Goal: Navigation & Orientation: Find specific page/section

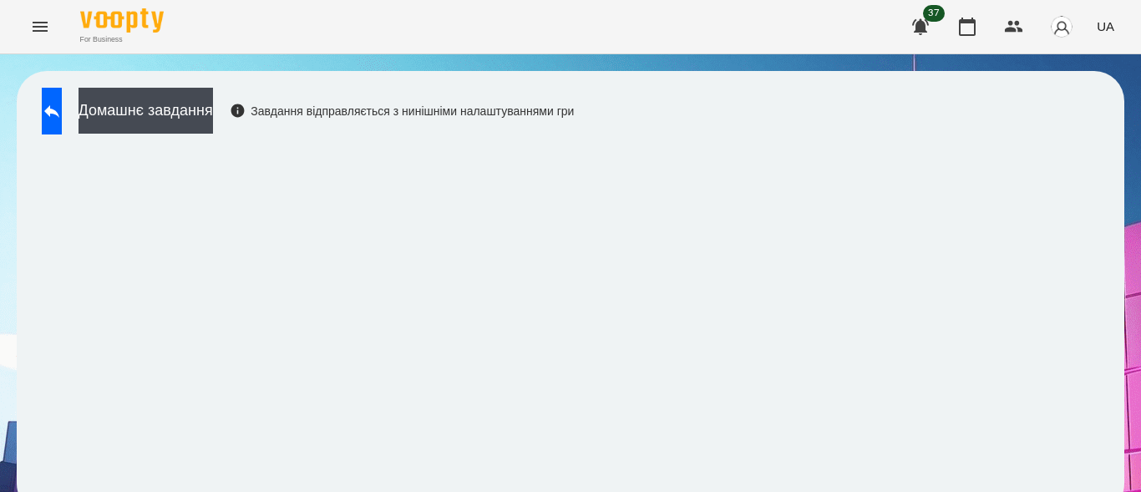
scroll to position [22, 0]
click at [43, 31] on icon "Menu" at bounding box center [40, 27] width 15 height 10
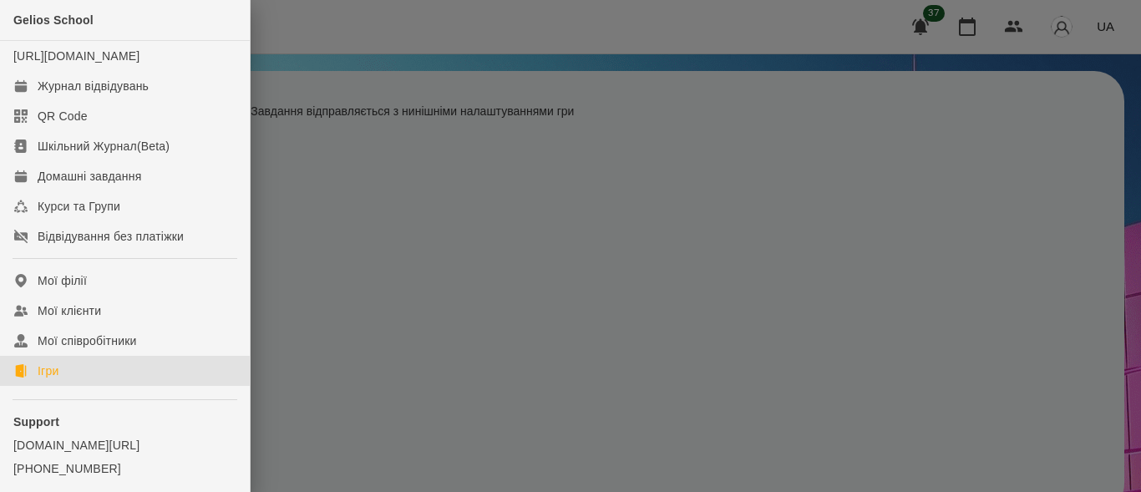
click at [70, 386] on link "Ігри" at bounding box center [125, 371] width 250 height 30
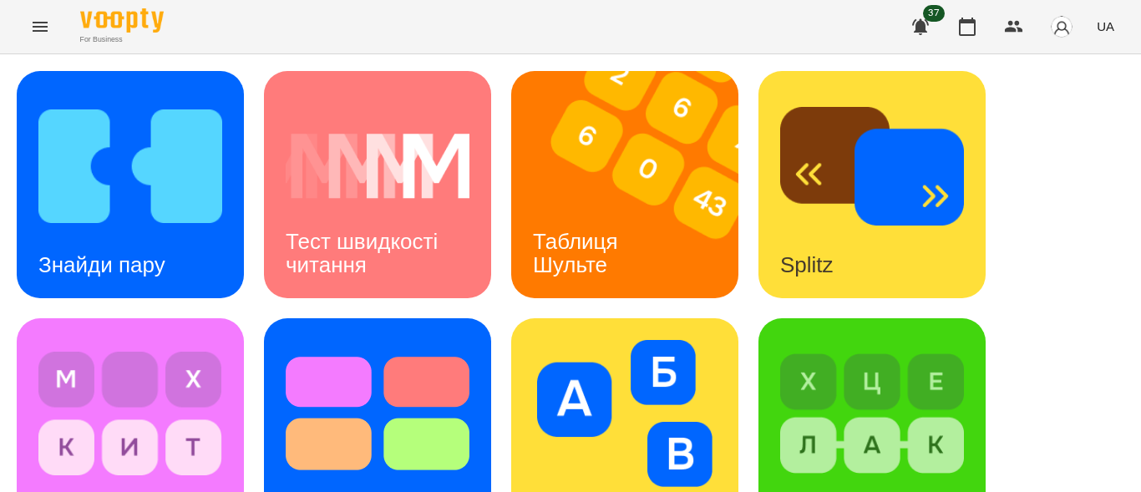
scroll to position [811, 0]
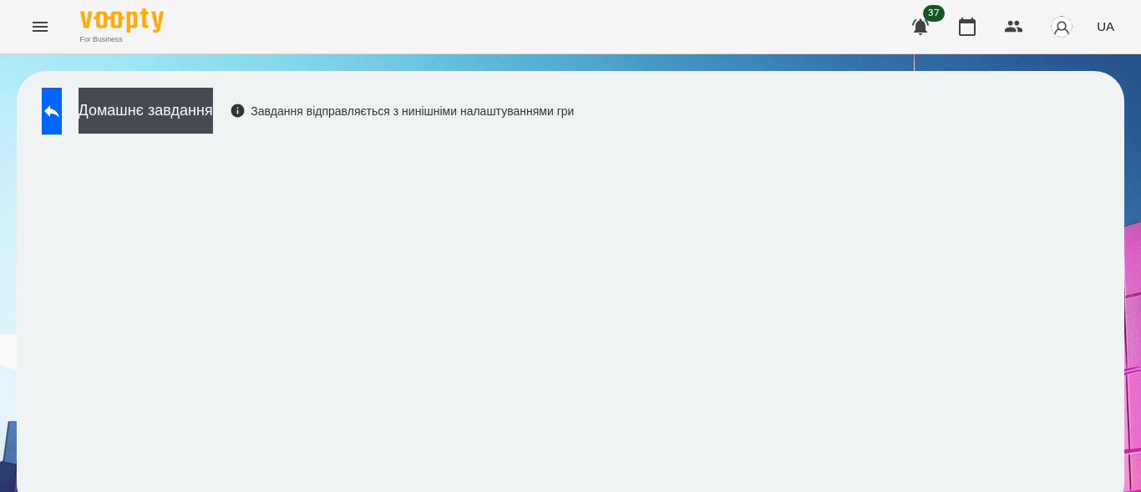
scroll to position [22, 0]
click at [43, 38] on button "Menu" at bounding box center [40, 27] width 40 height 40
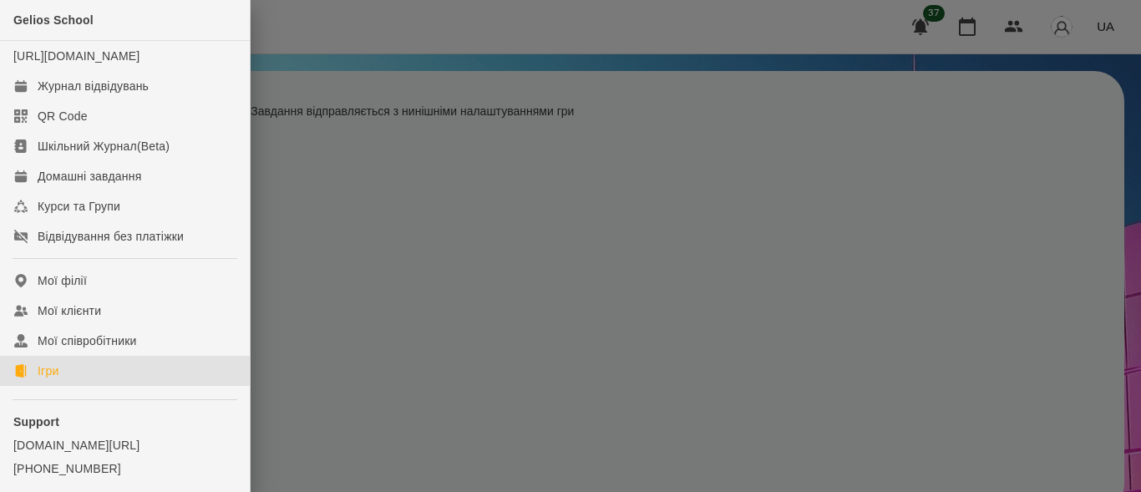
click at [77, 382] on link "Ігри" at bounding box center [125, 371] width 250 height 30
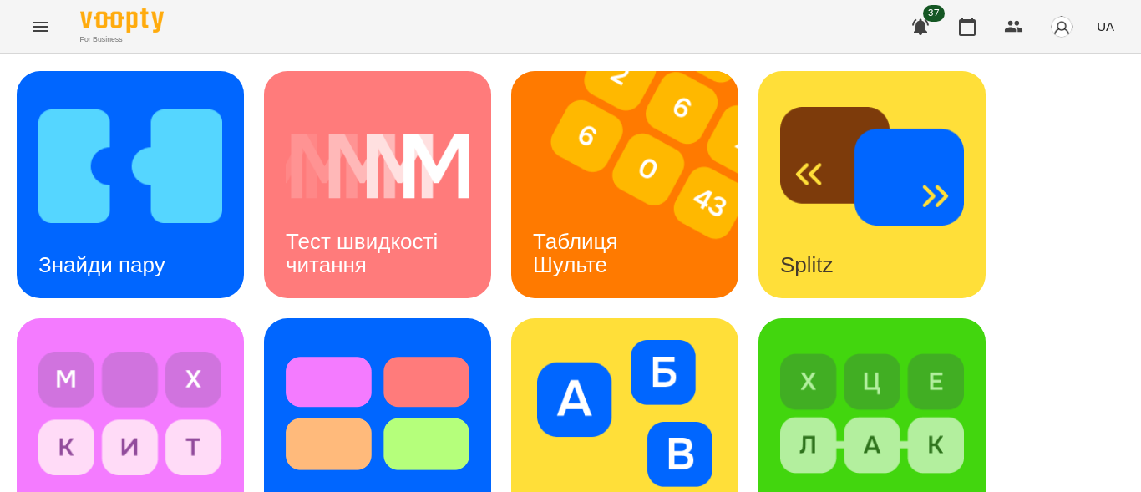
scroll to position [739, 0]
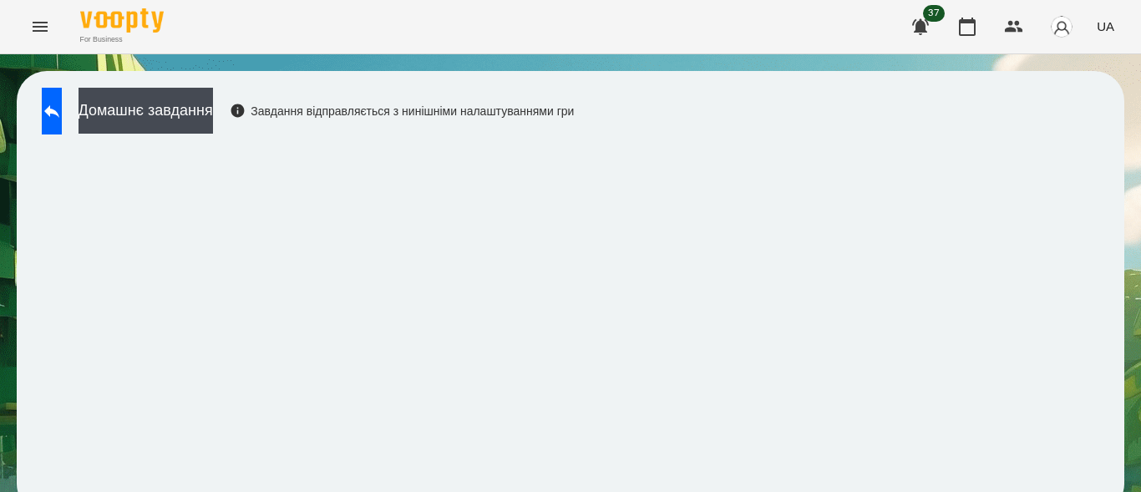
scroll to position [22, 0]
click at [40, 17] on icon "Menu" at bounding box center [40, 27] width 20 height 20
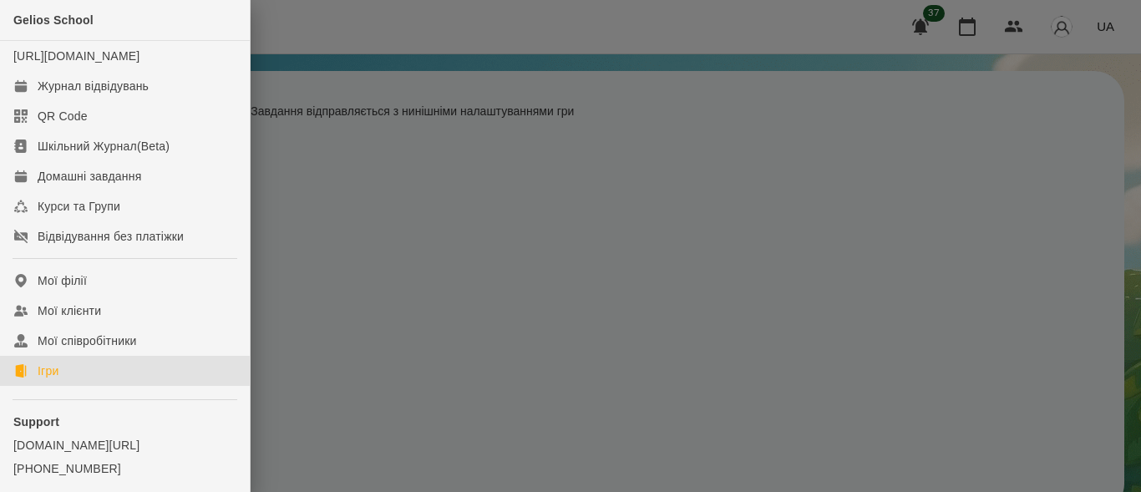
click at [79, 385] on link "Ігри" at bounding box center [125, 371] width 250 height 30
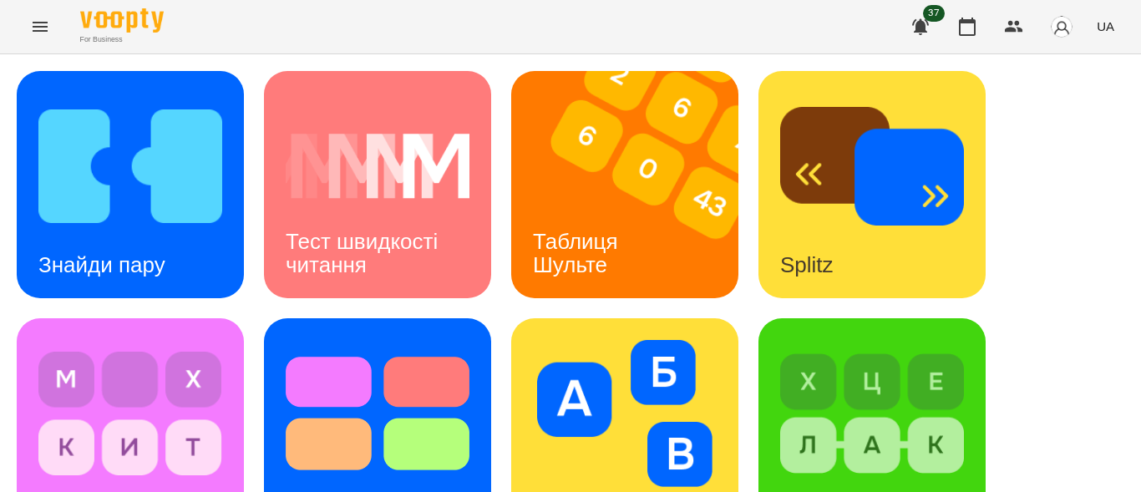
scroll to position [811, 0]
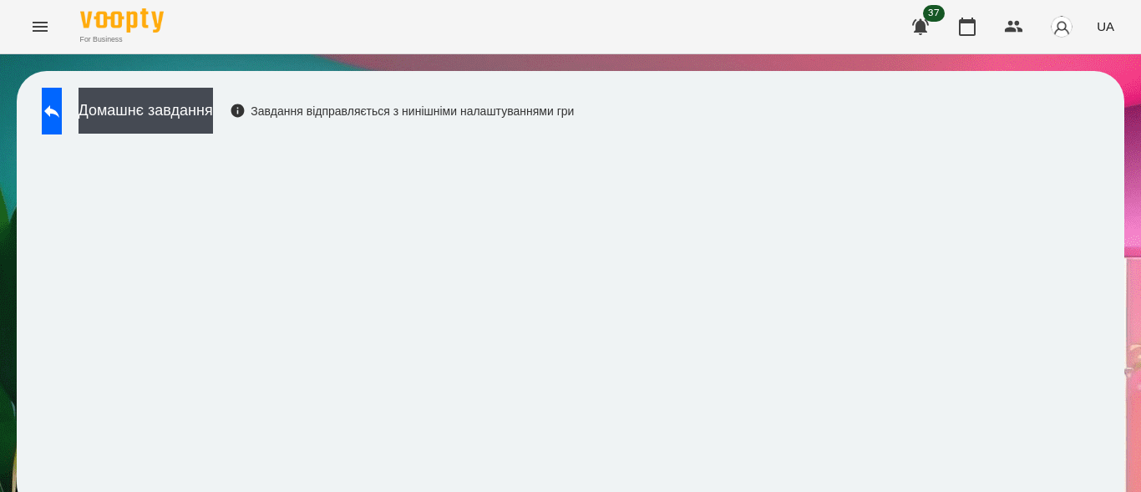
scroll to position [22, 0]
click at [34, 28] on icon "Menu" at bounding box center [40, 27] width 20 height 20
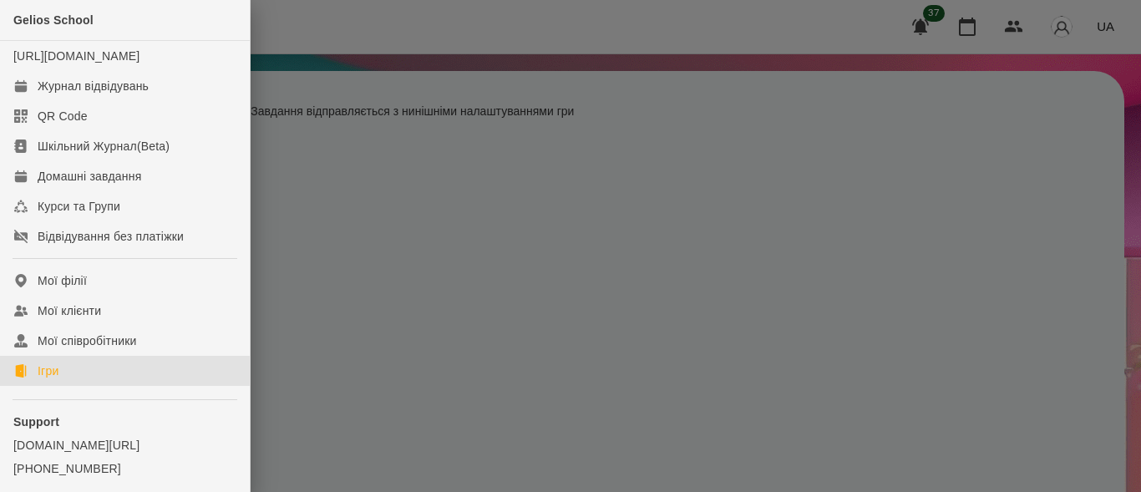
click at [72, 384] on link "Ігри" at bounding box center [125, 371] width 250 height 30
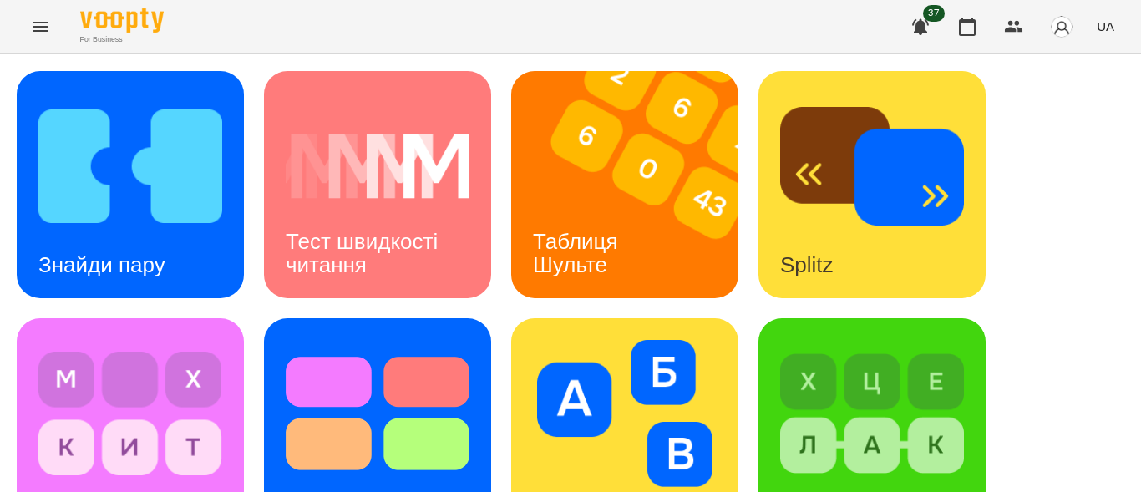
scroll to position [765, 0]
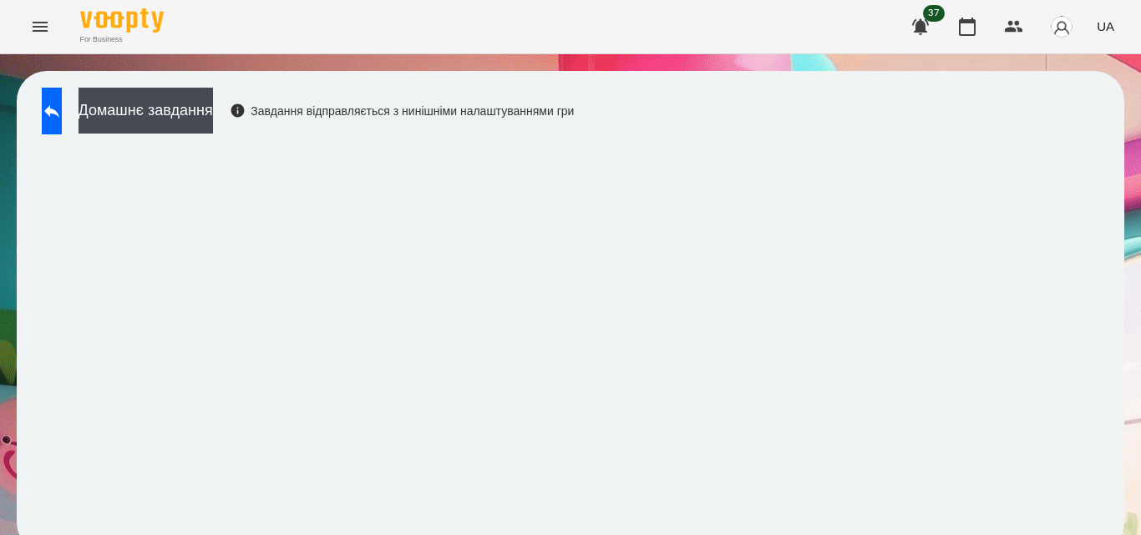
scroll to position [18, 0]
click at [45, 31] on icon "Menu" at bounding box center [40, 27] width 15 height 10
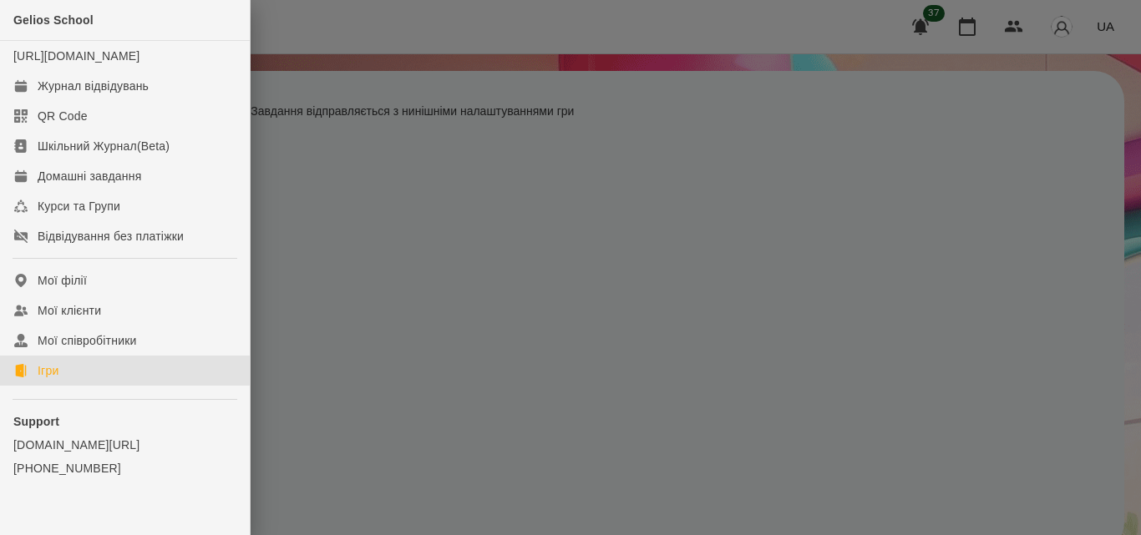
click at [73, 381] on link "Ігри" at bounding box center [125, 371] width 250 height 30
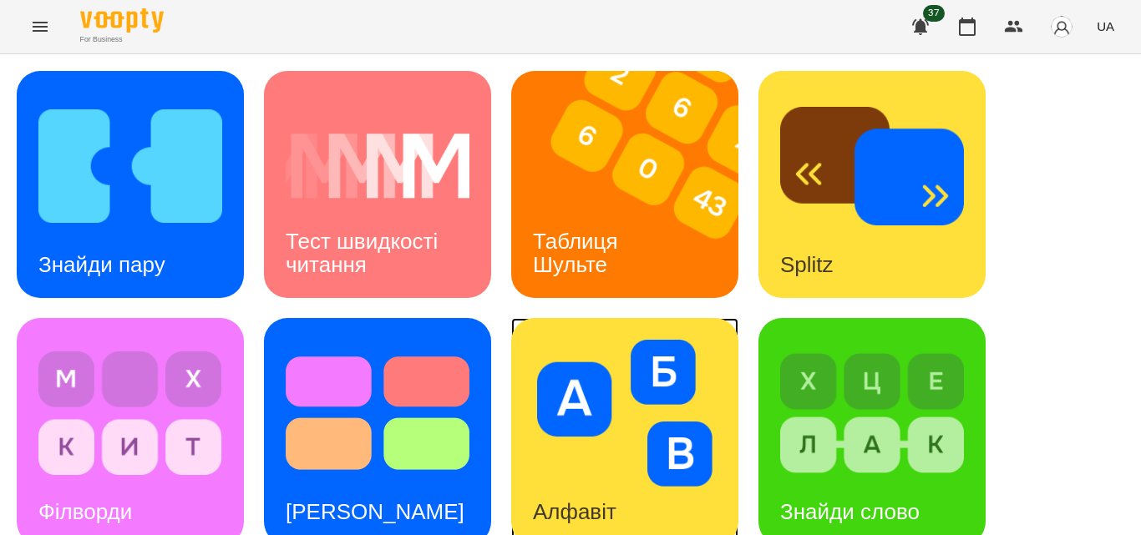
click at [684, 398] on img at bounding box center [625, 413] width 184 height 147
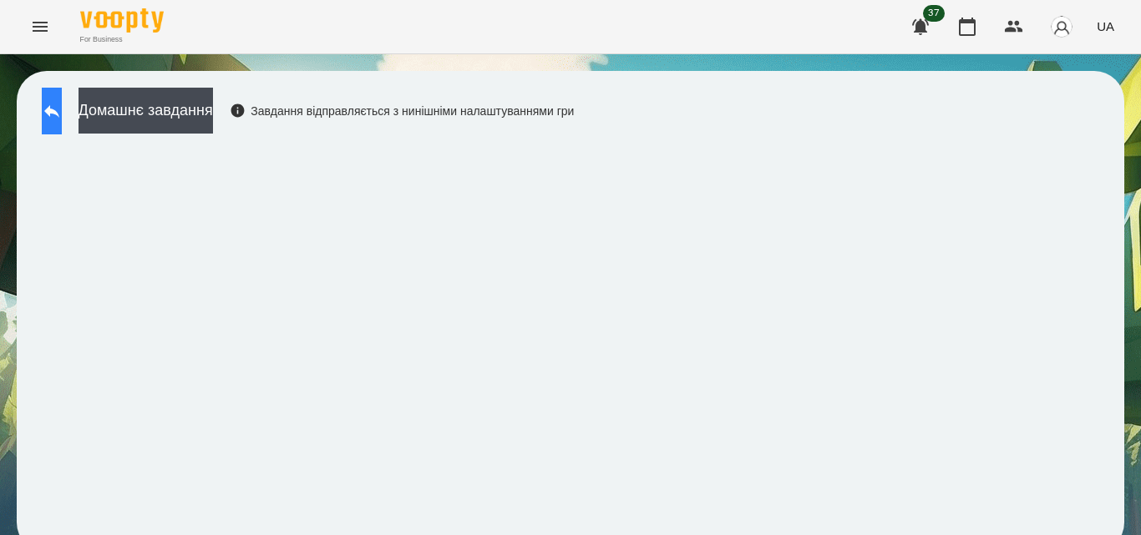
click at [62, 109] on icon at bounding box center [52, 111] width 20 height 20
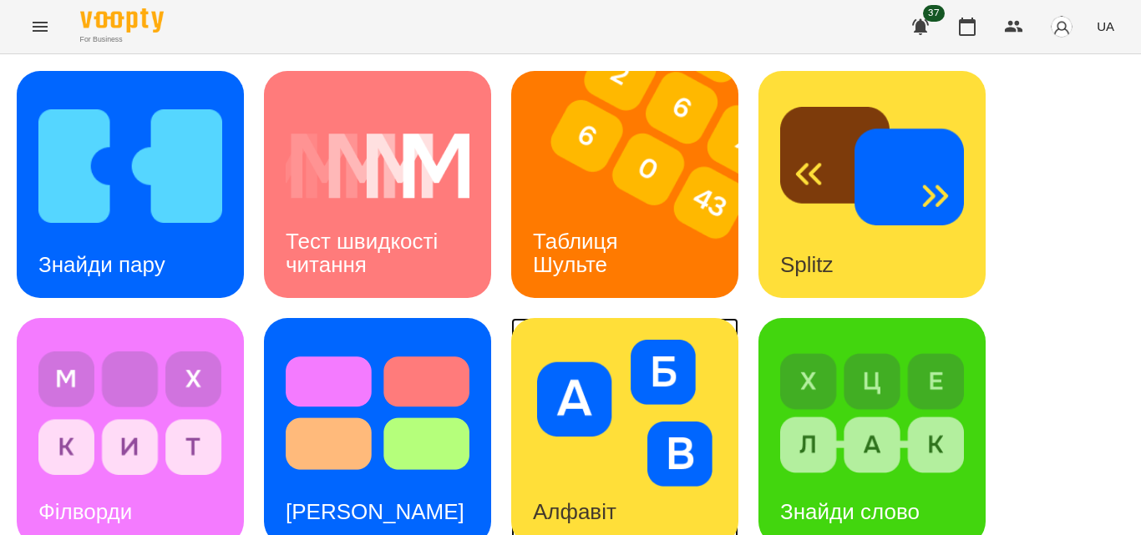
click at [636, 402] on img at bounding box center [625, 413] width 184 height 147
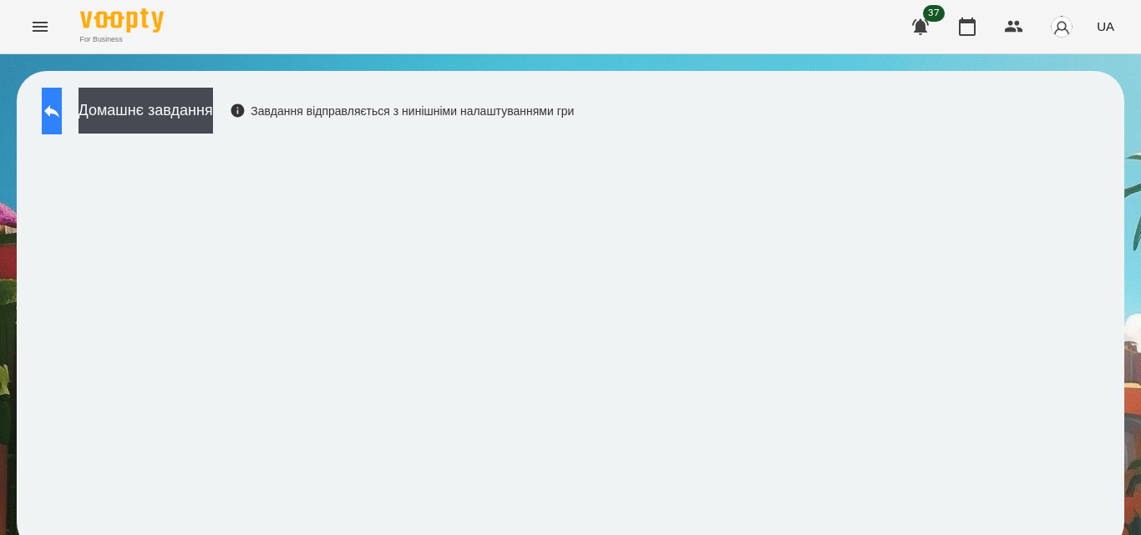
click at [62, 107] on icon at bounding box center [52, 111] width 20 height 20
click at [44, 41] on button "Menu" at bounding box center [40, 27] width 40 height 40
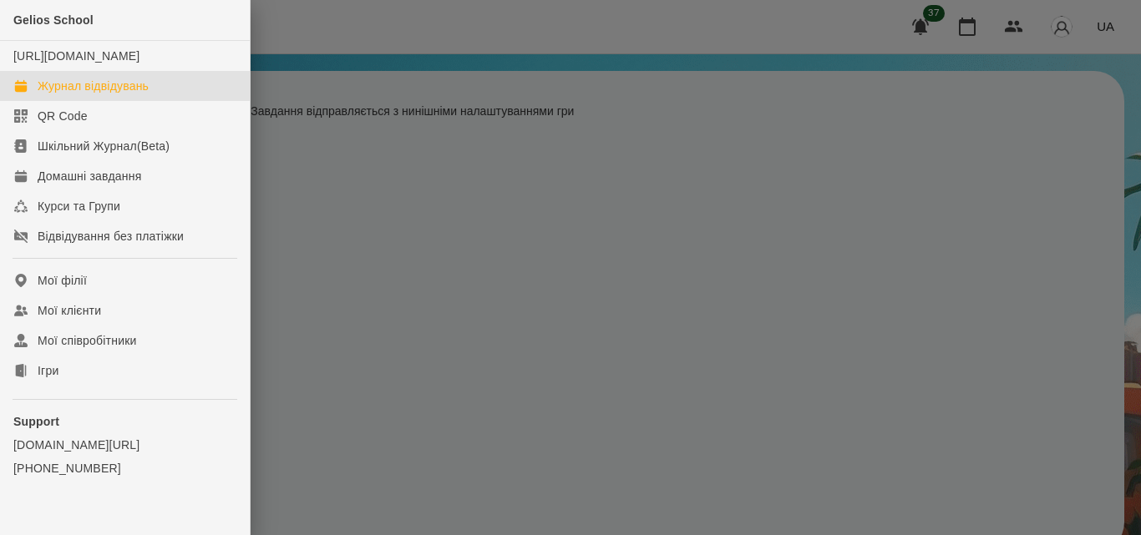
click at [96, 94] on div "Журнал відвідувань" at bounding box center [93, 86] width 111 height 17
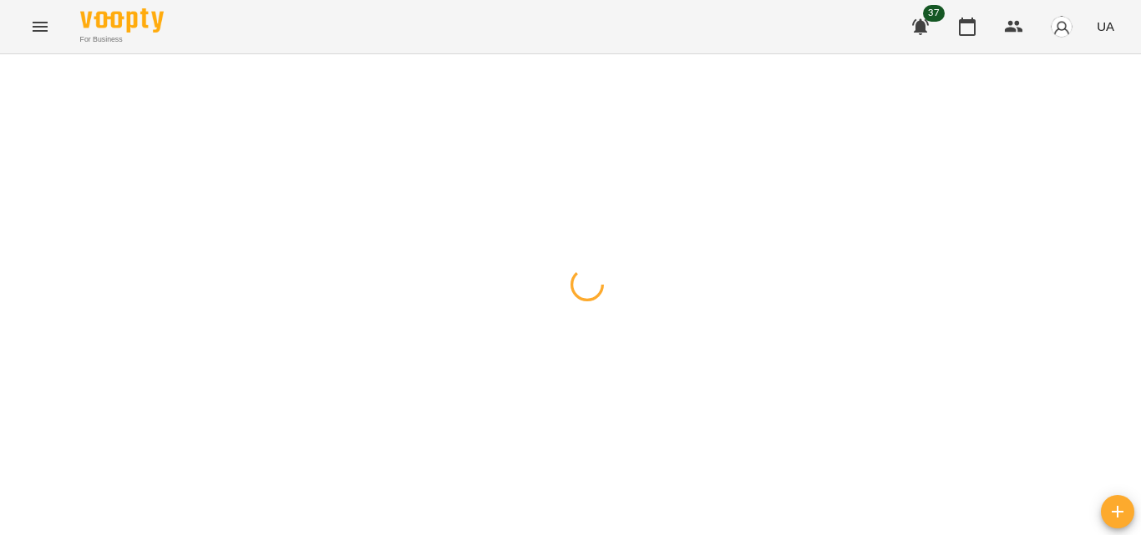
click at [39, 22] on icon "Menu" at bounding box center [40, 27] width 20 height 20
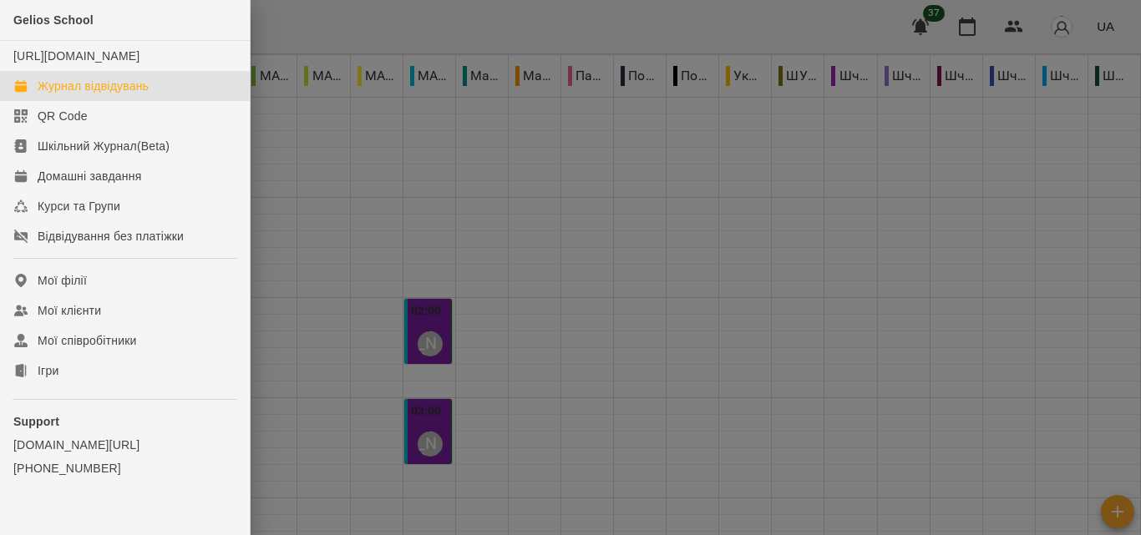
click at [500, 215] on div at bounding box center [570, 267] width 1141 height 535
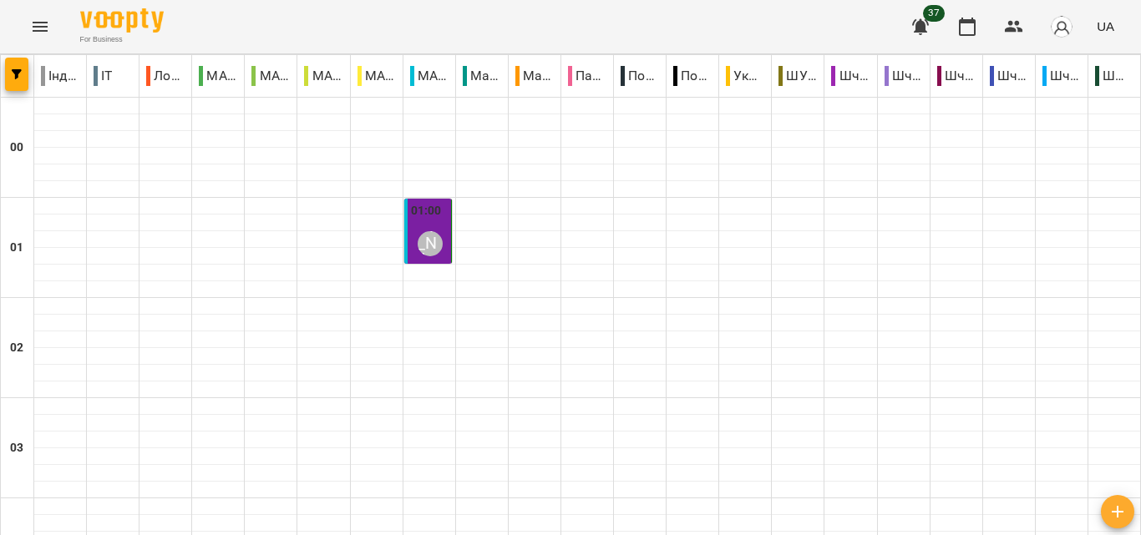
scroll to position [1663, 0]
